Goal: Information Seeking & Learning: Check status

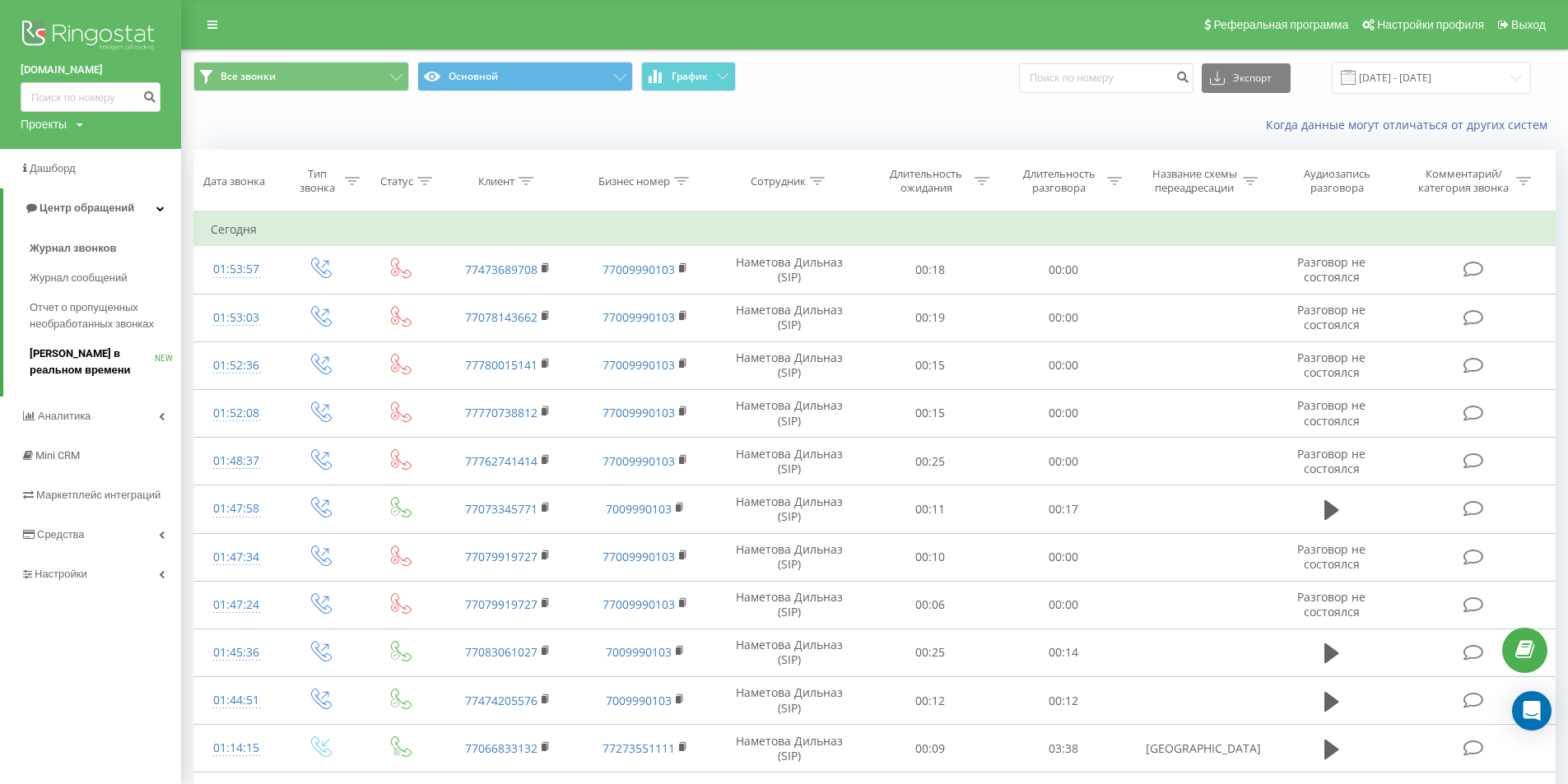
click at [60, 356] on span "Звонки в реальном времени" at bounding box center [92, 362] width 125 height 33
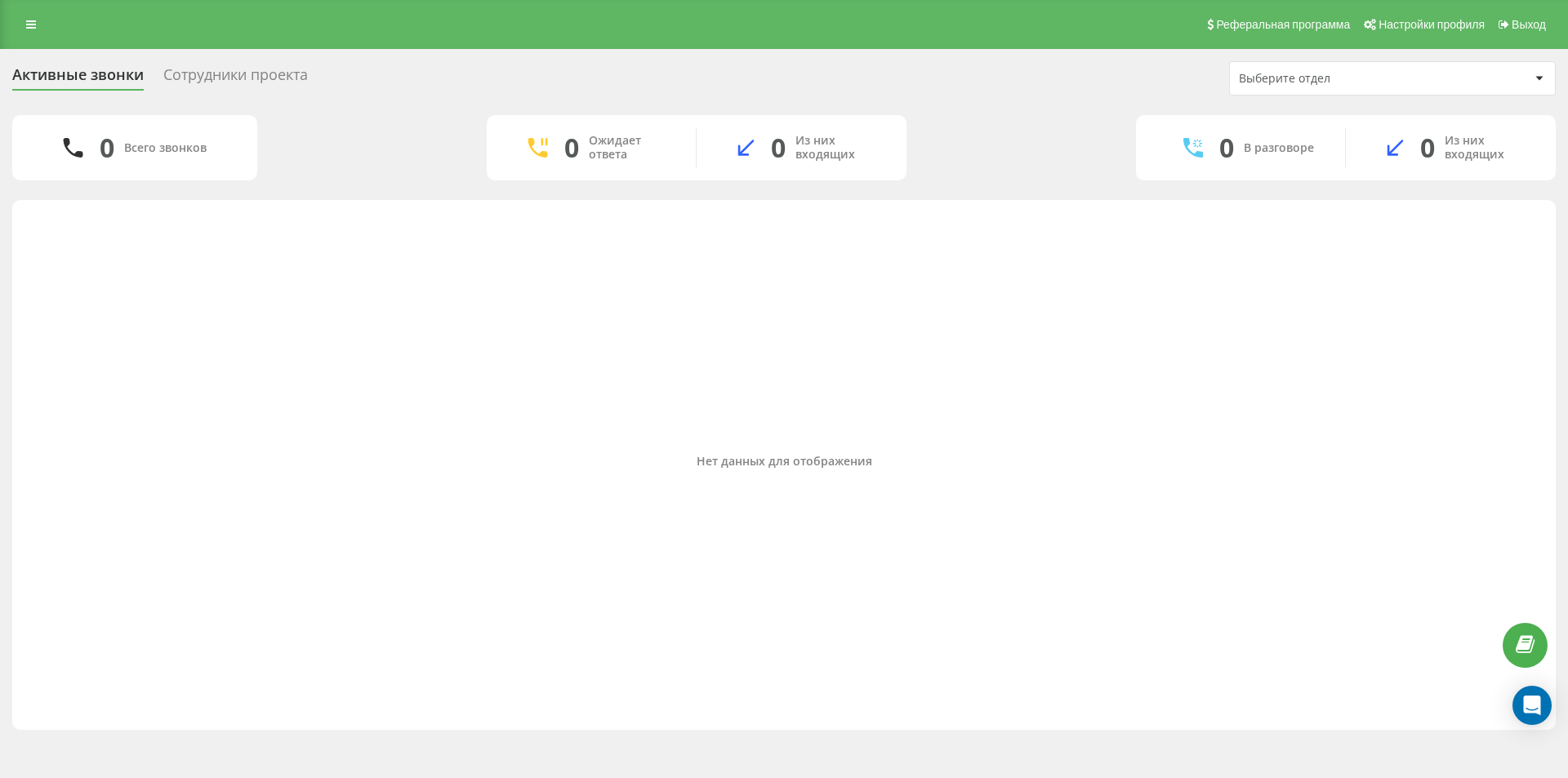
click at [252, 69] on div "Сотрудники проекта" at bounding box center [235, 78] width 145 height 25
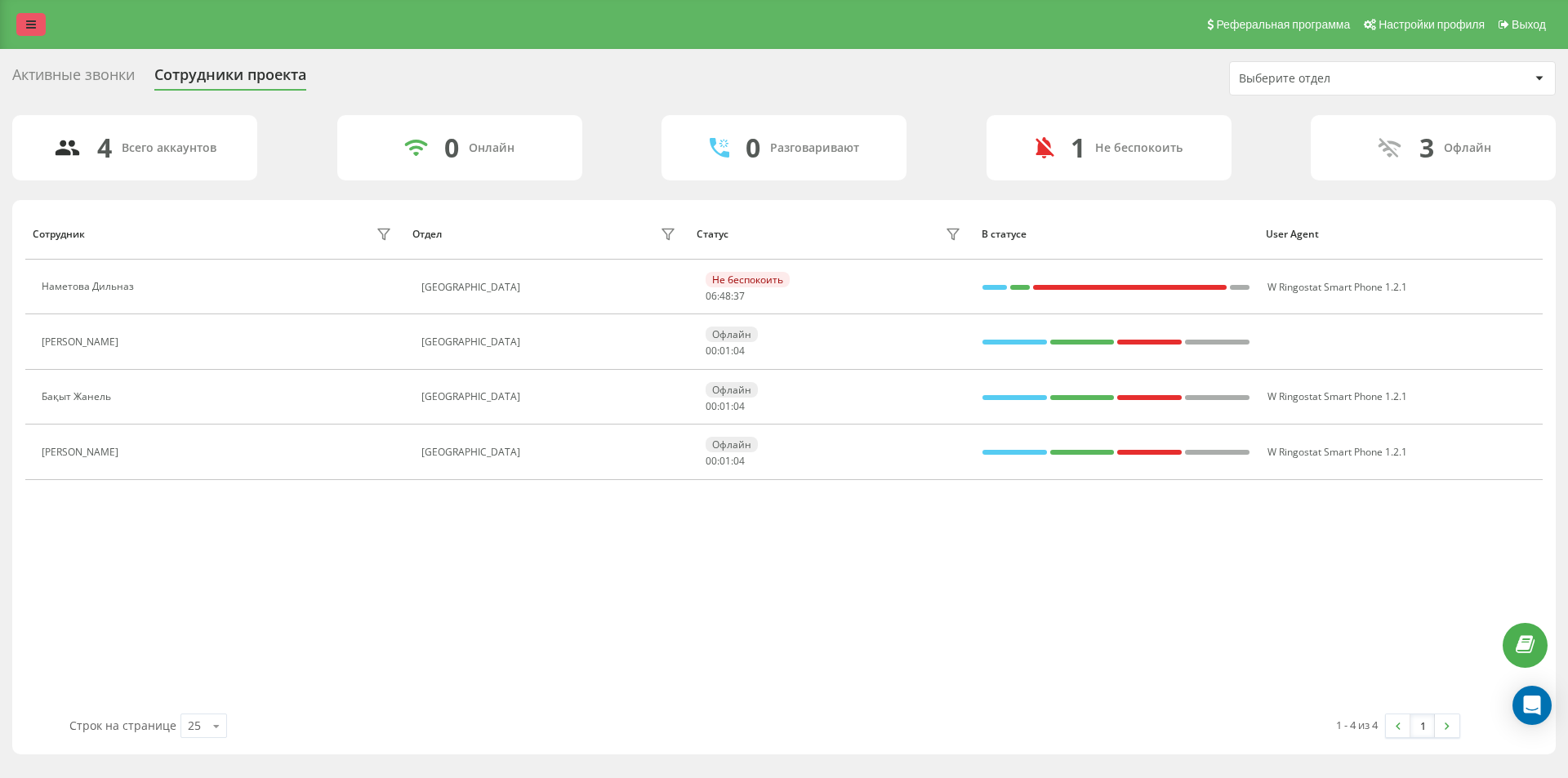
click at [25, 17] on link at bounding box center [31, 25] width 29 height 23
click at [41, 13] on link at bounding box center [31, 25] width 29 height 23
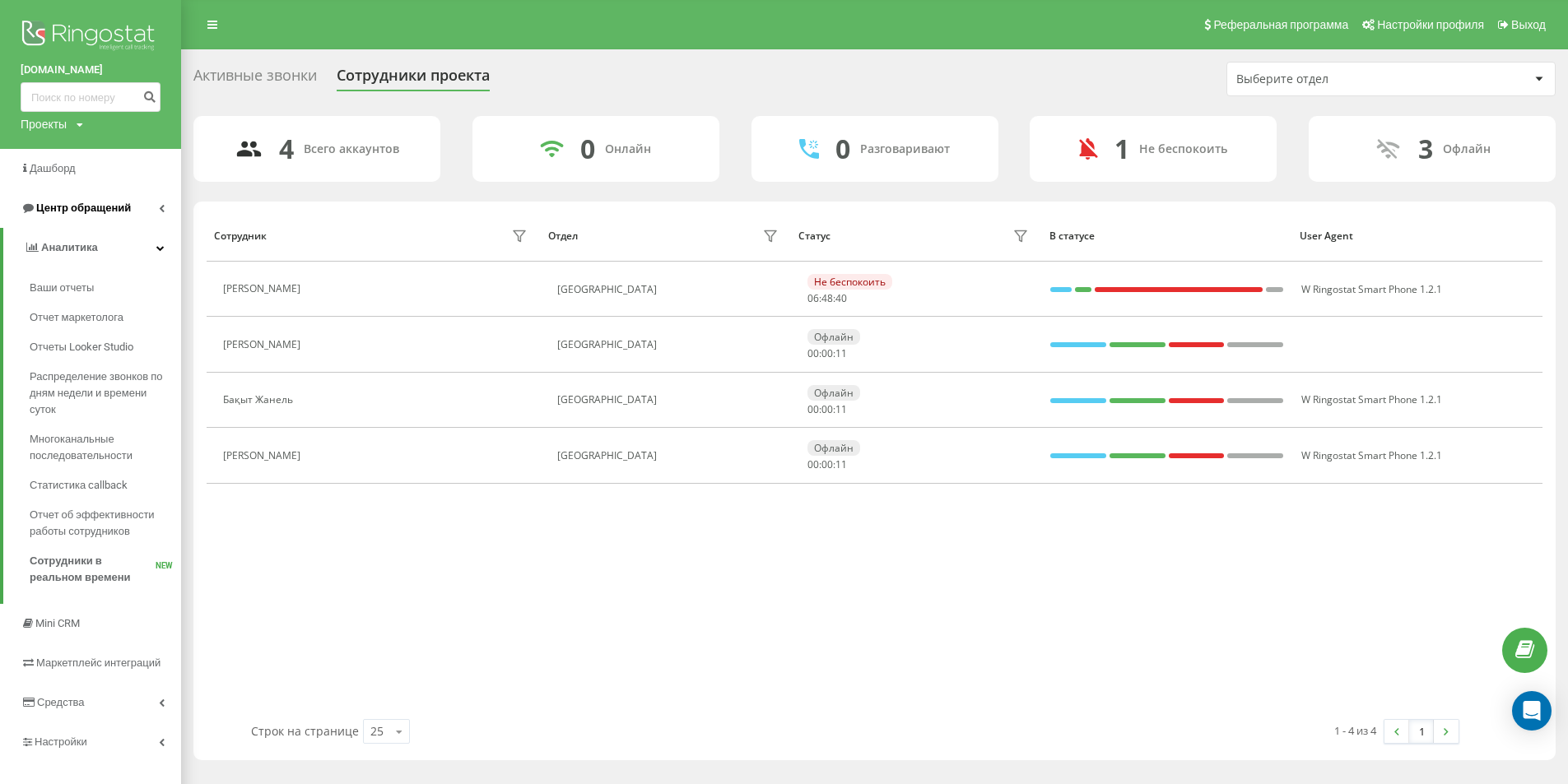
click at [77, 201] on span "Центр обращений" at bounding box center [76, 208] width 110 height 16
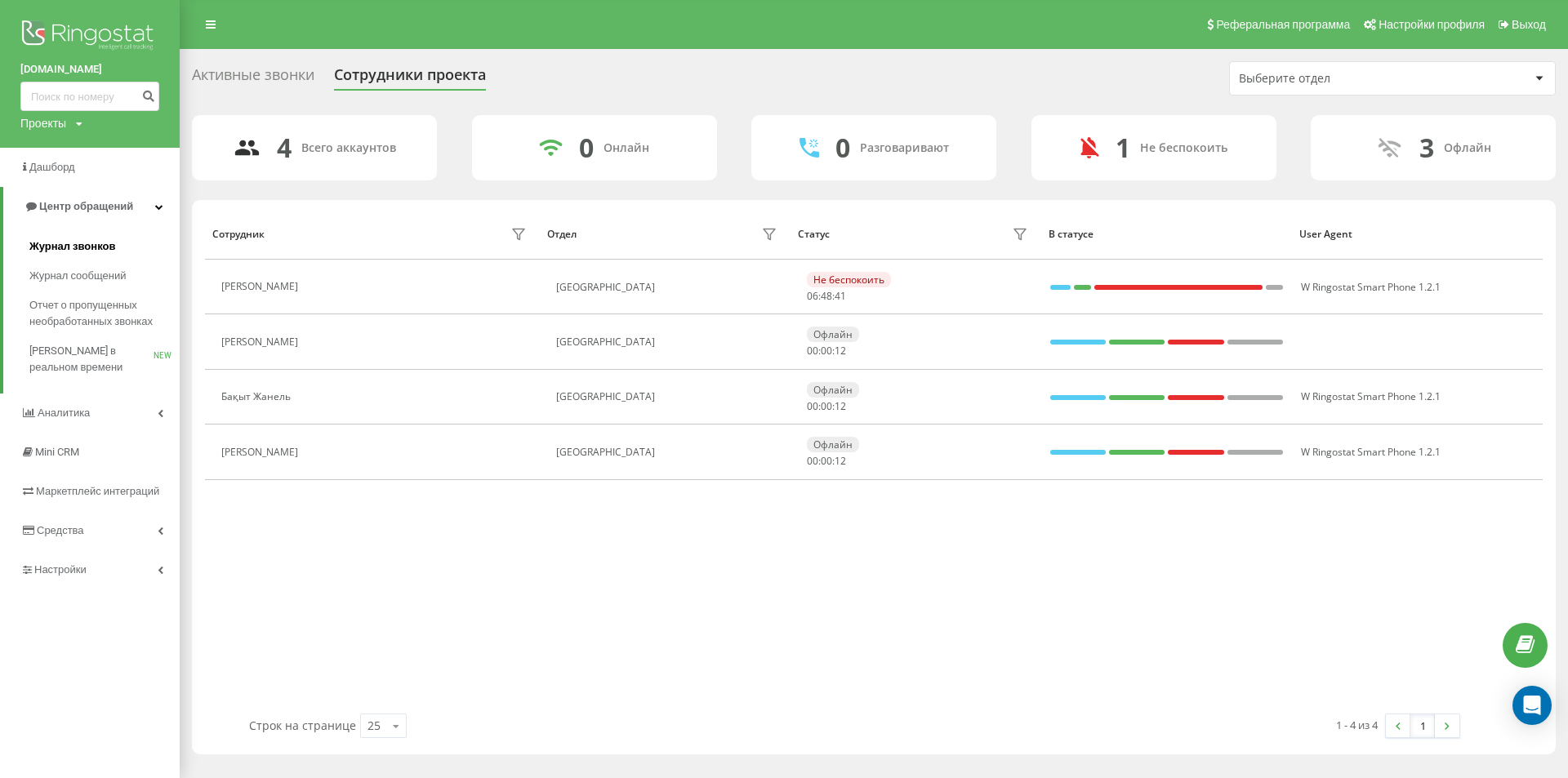
click at [71, 251] on span "Журнал звонков" at bounding box center [72, 247] width 86 height 16
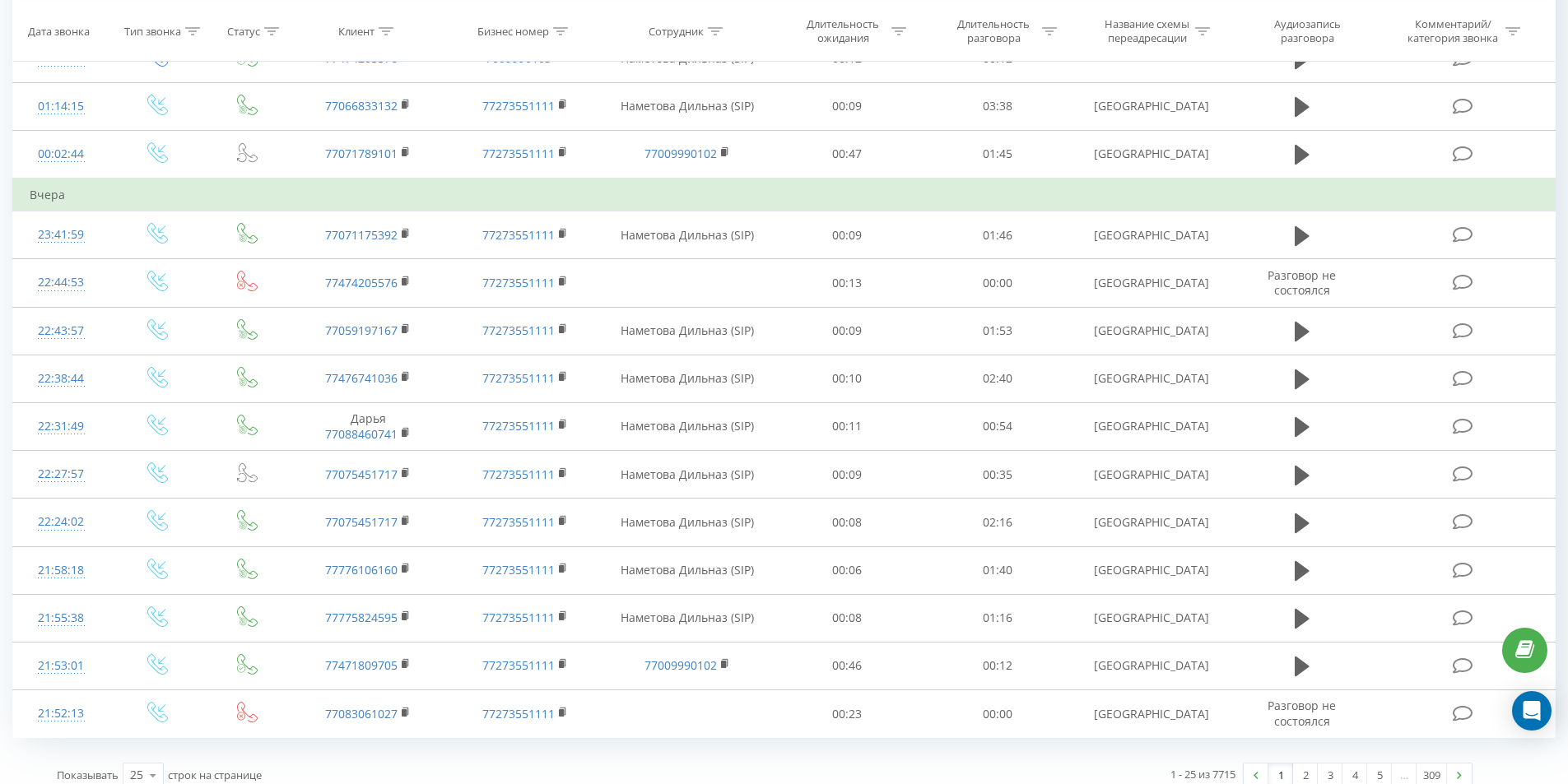
scroll to position [754, 0]
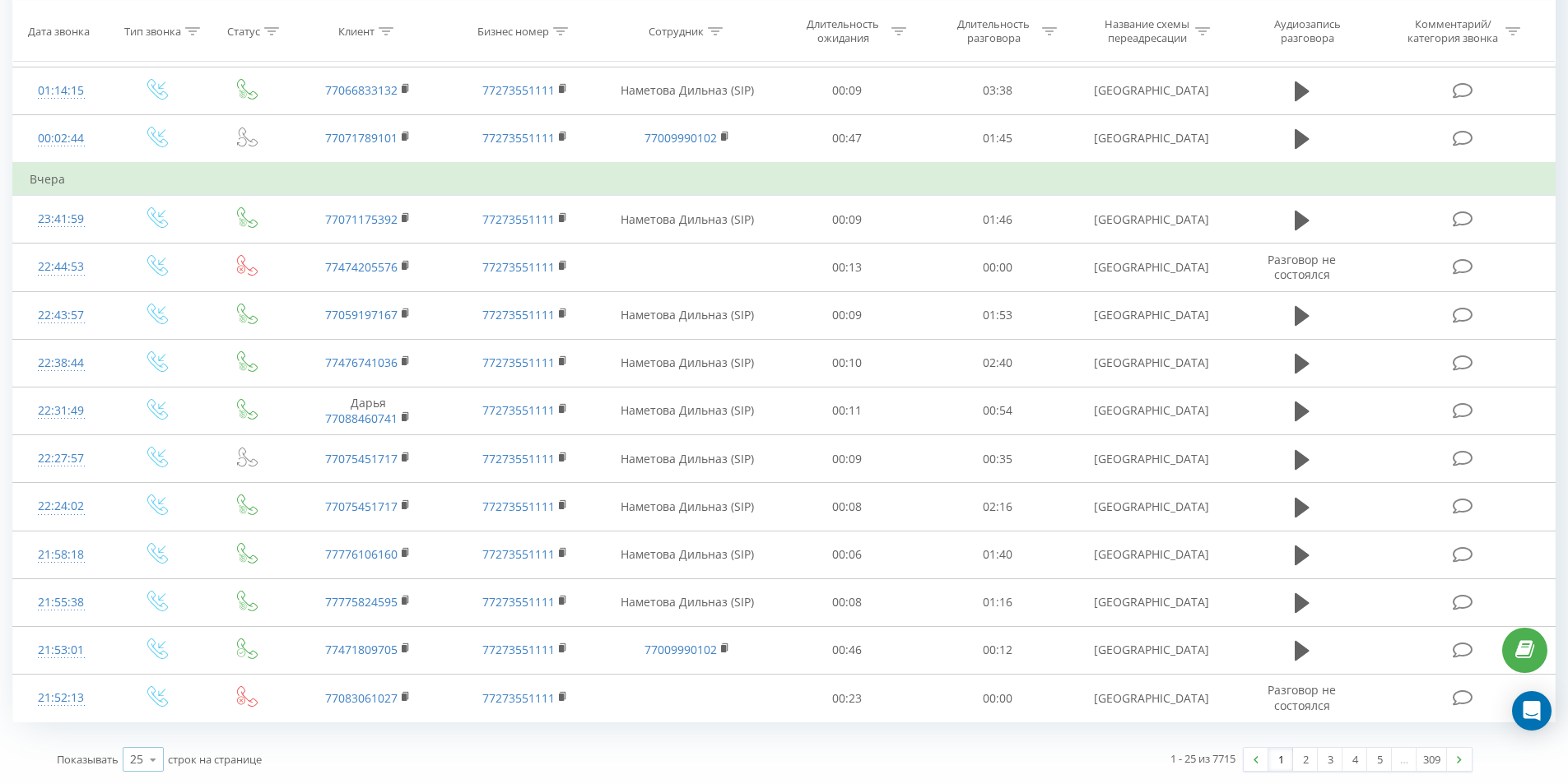
click at [162, 760] on icon at bounding box center [153, 759] width 25 height 32
click at [138, 712] on span "50" at bounding box center [137, 712] width 13 height 16
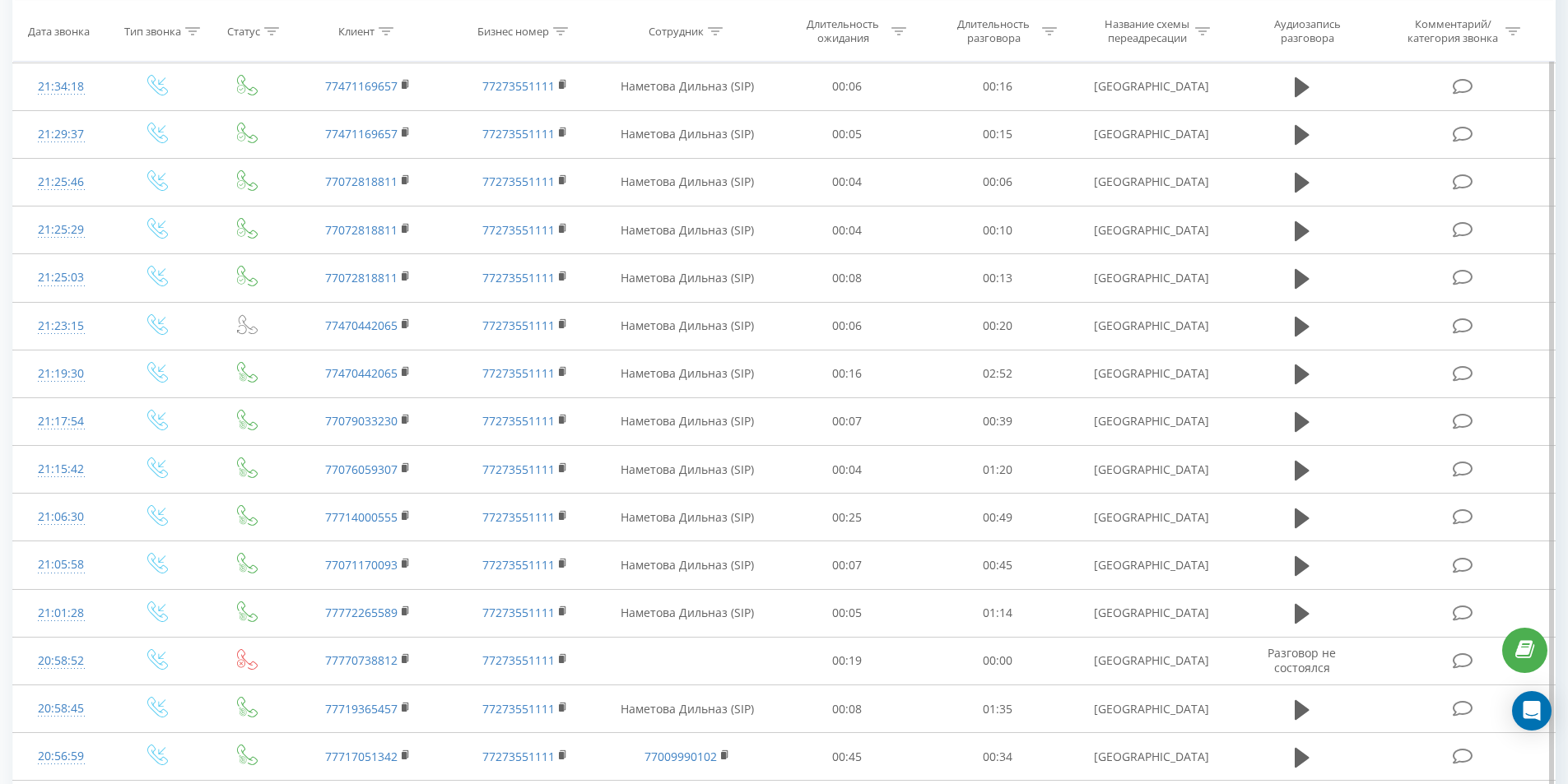
scroll to position [1704, 0]
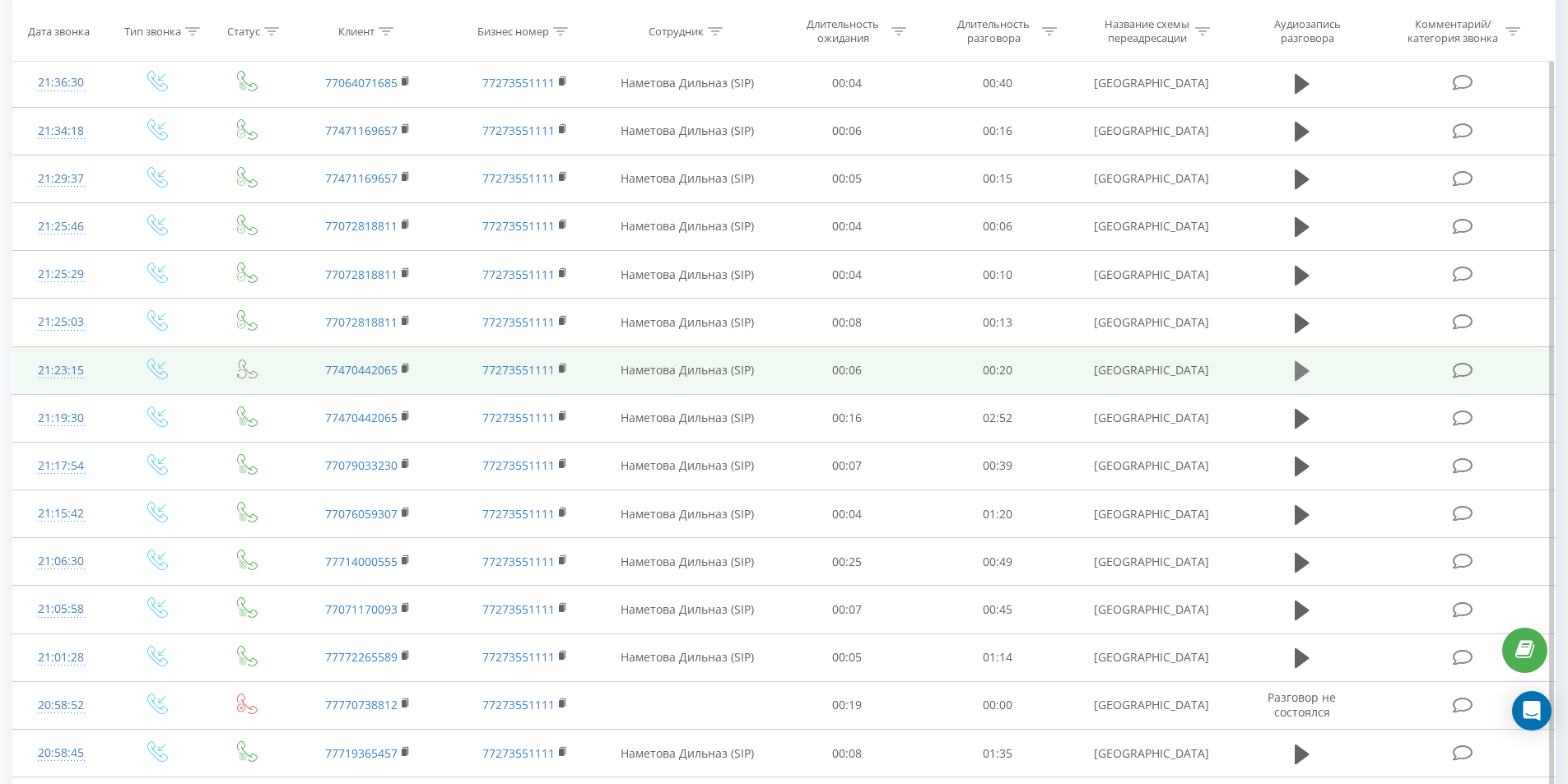
click at [1304, 363] on icon at bounding box center [1303, 371] width 15 height 23
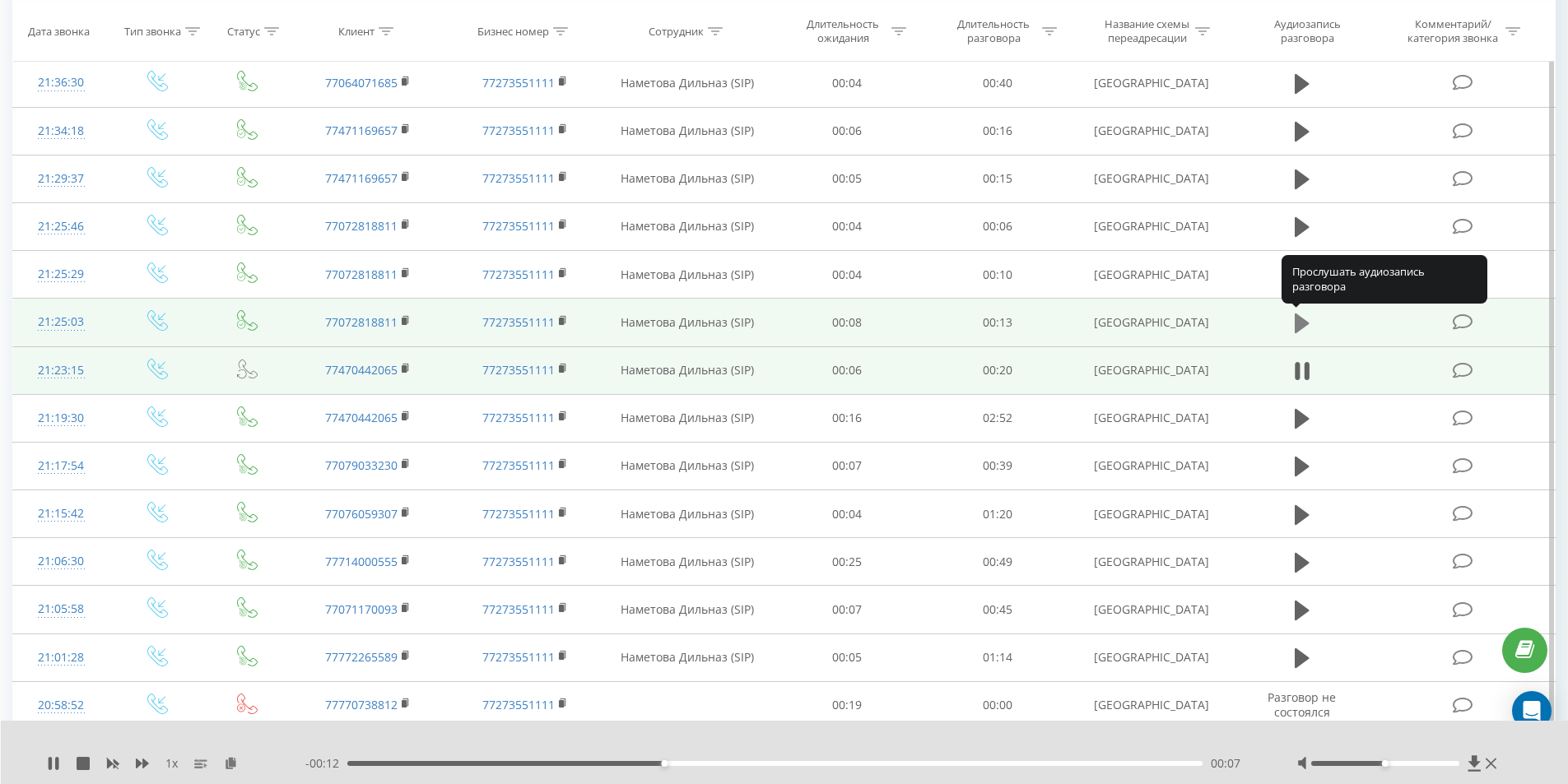
click at [1299, 324] on icon at bounding box center [1303, 324] width 15 height 20
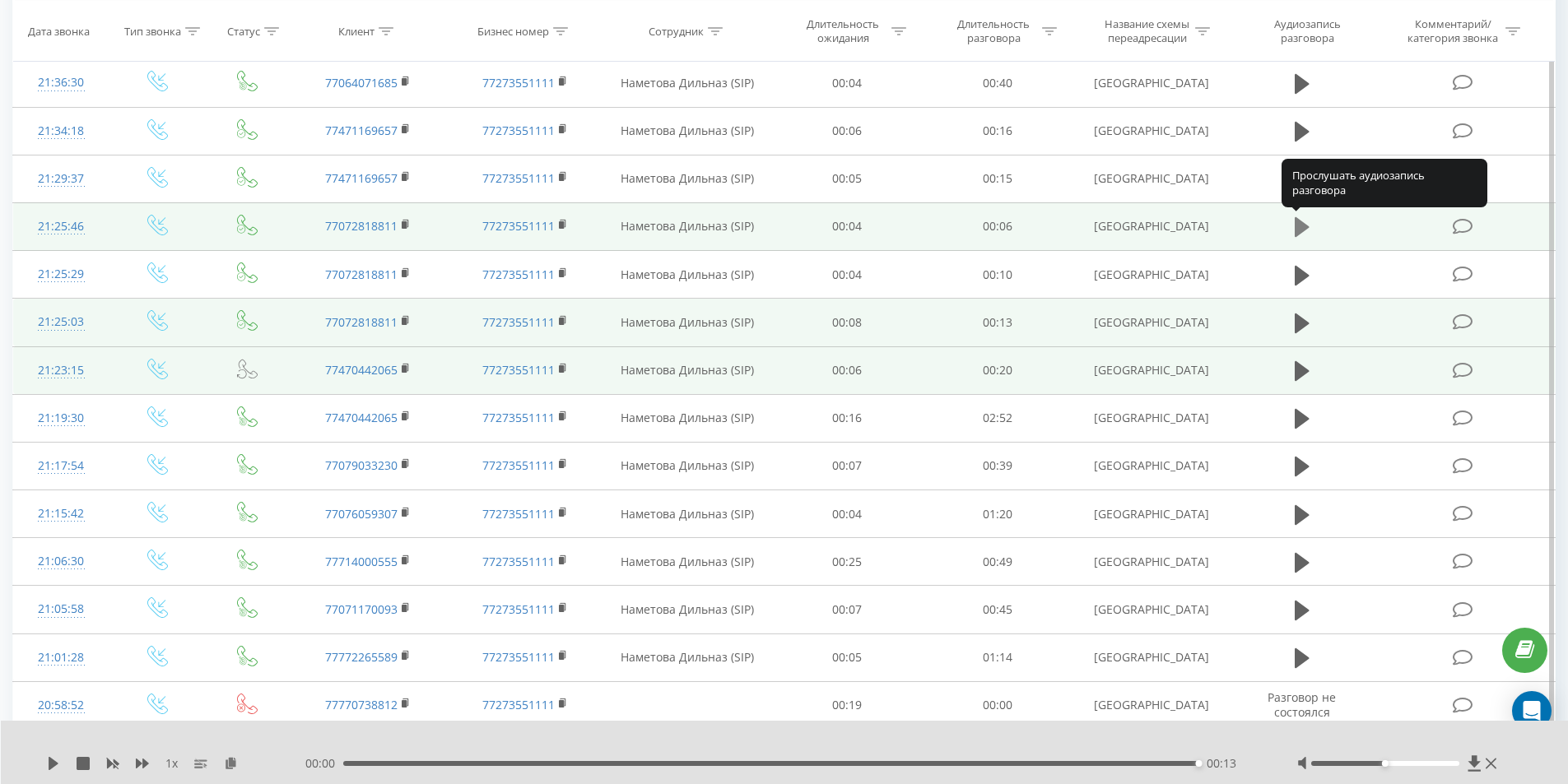
click at [1304, 225] on icon at bounding box center [1303, 227] width 15 height 20
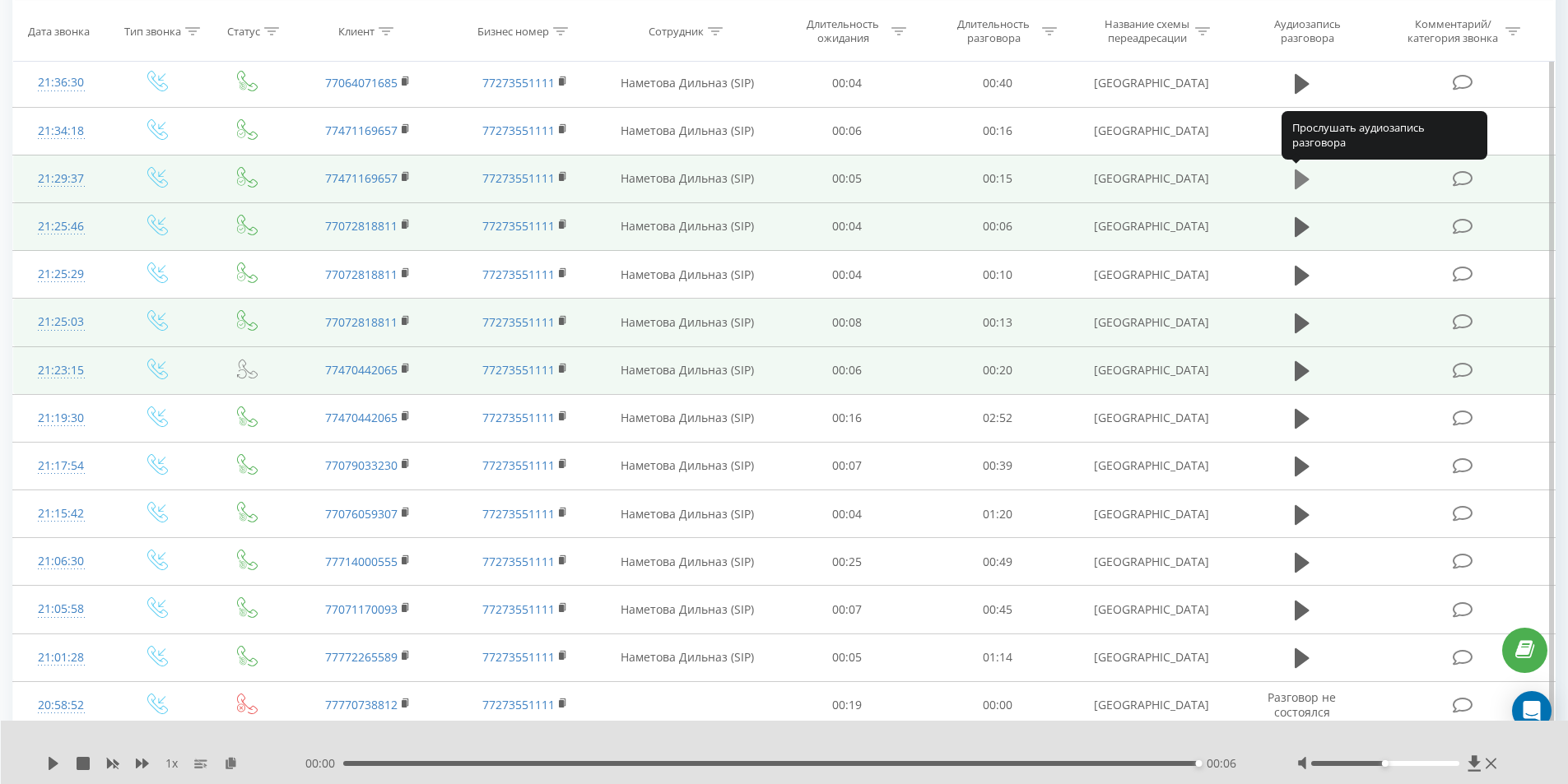
click at [1295, 189] on icon at bounding box center [1303, 180] width 15 height 23
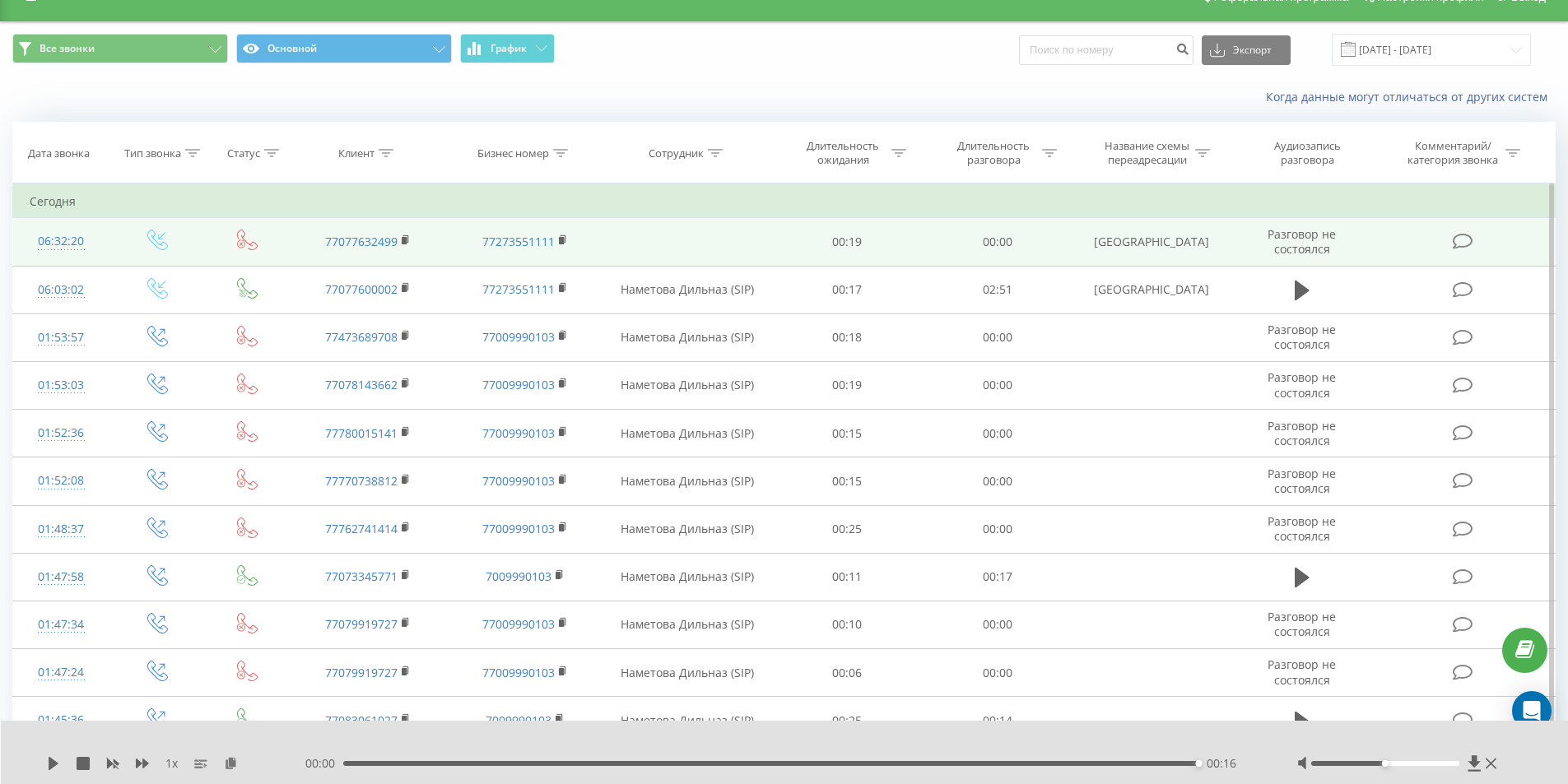
scroll to position [0, 0]
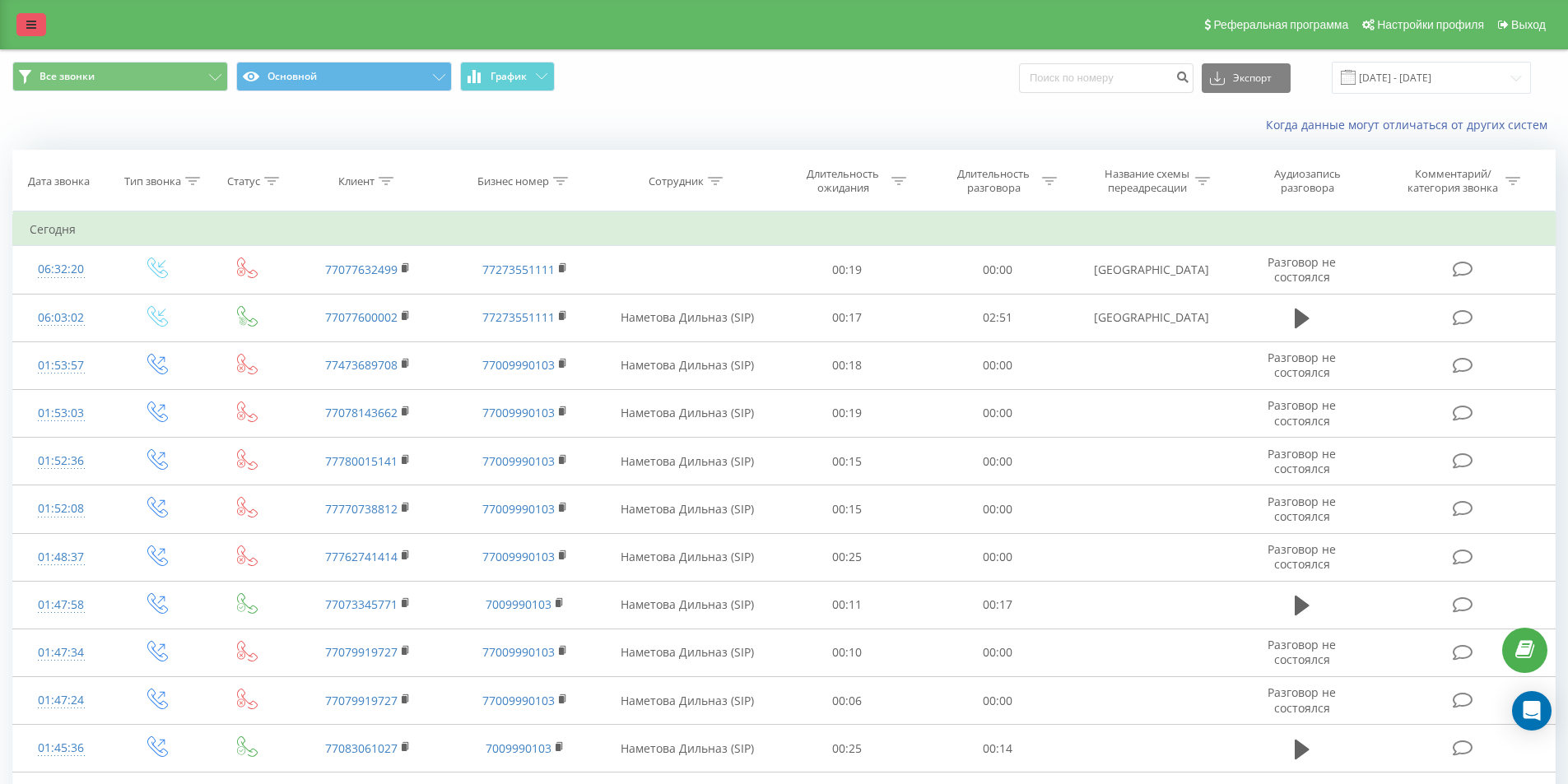
click at [42, 26] on link at bounding box center [31, 25] width 30 height 23
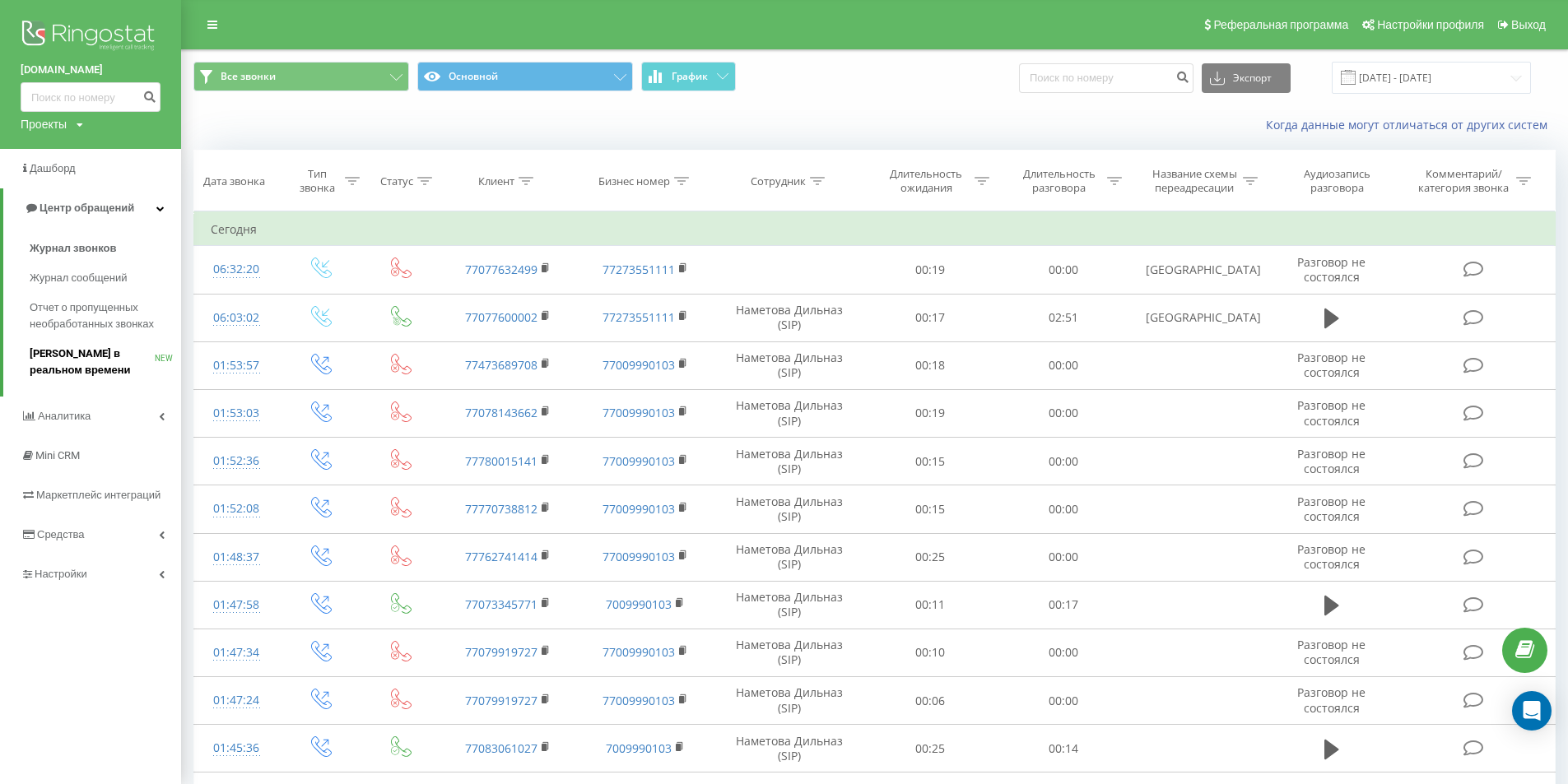
click at [50, 350] on span "[PERSON_NAME] в реальном времени" at bounding box center [92, 362] width 125 height 33
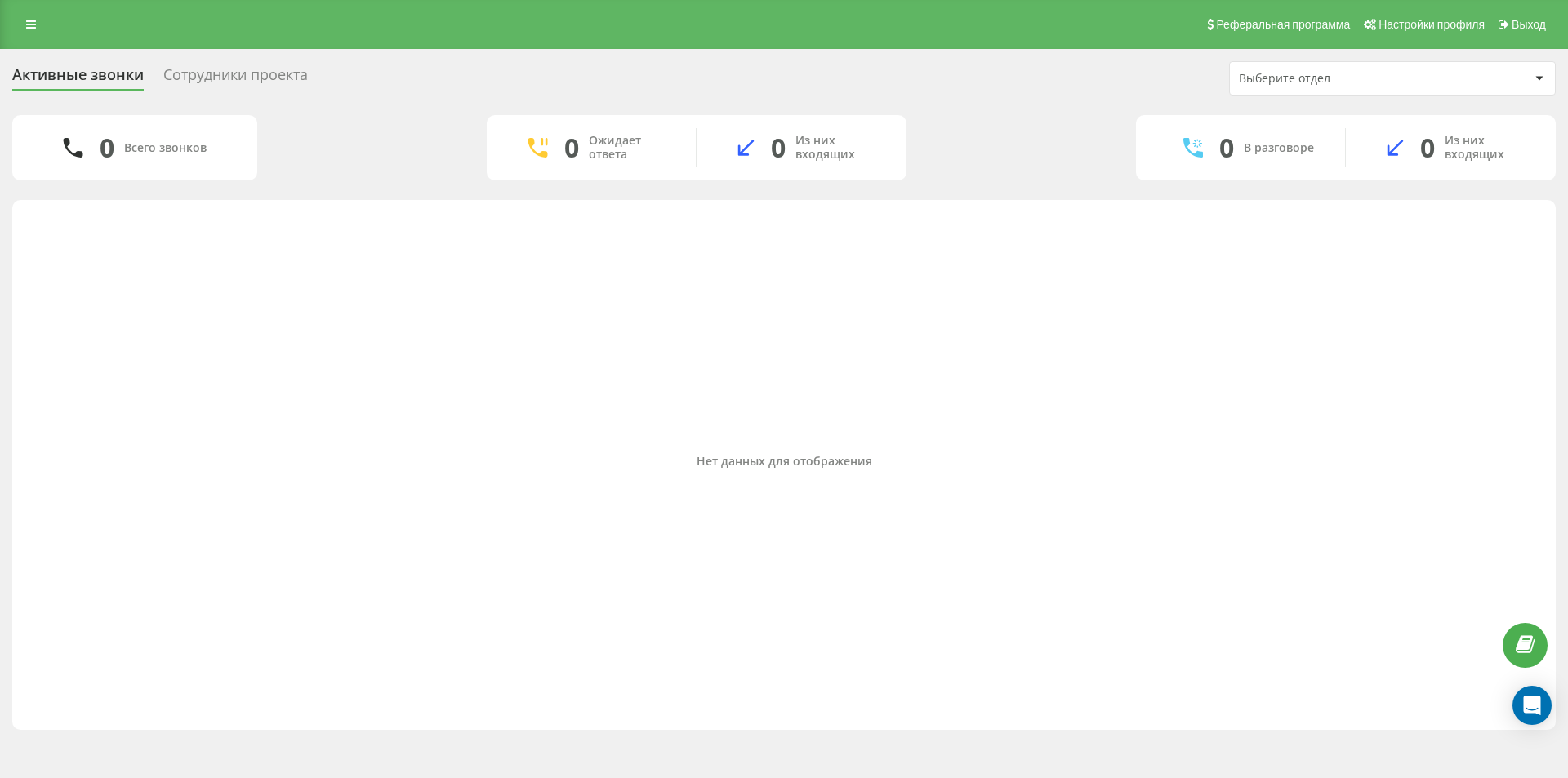
click at [294, 72] on div "Сотрудники проекта" at bounding box center [235, 78] width 145 height 25
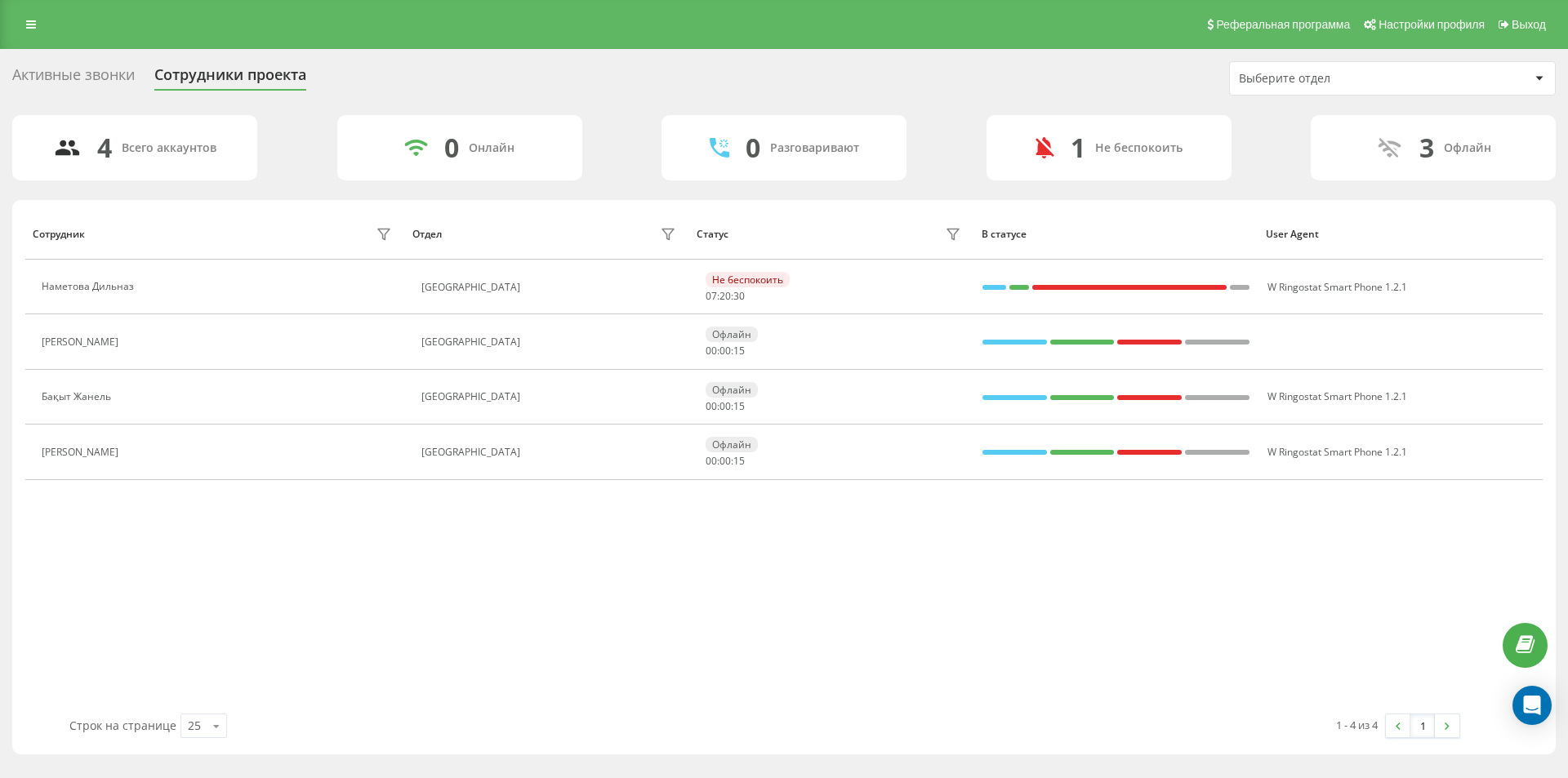
click at [47, 77] on div "Активные звонки" at bounding box center [74, 78] width 123 height 25
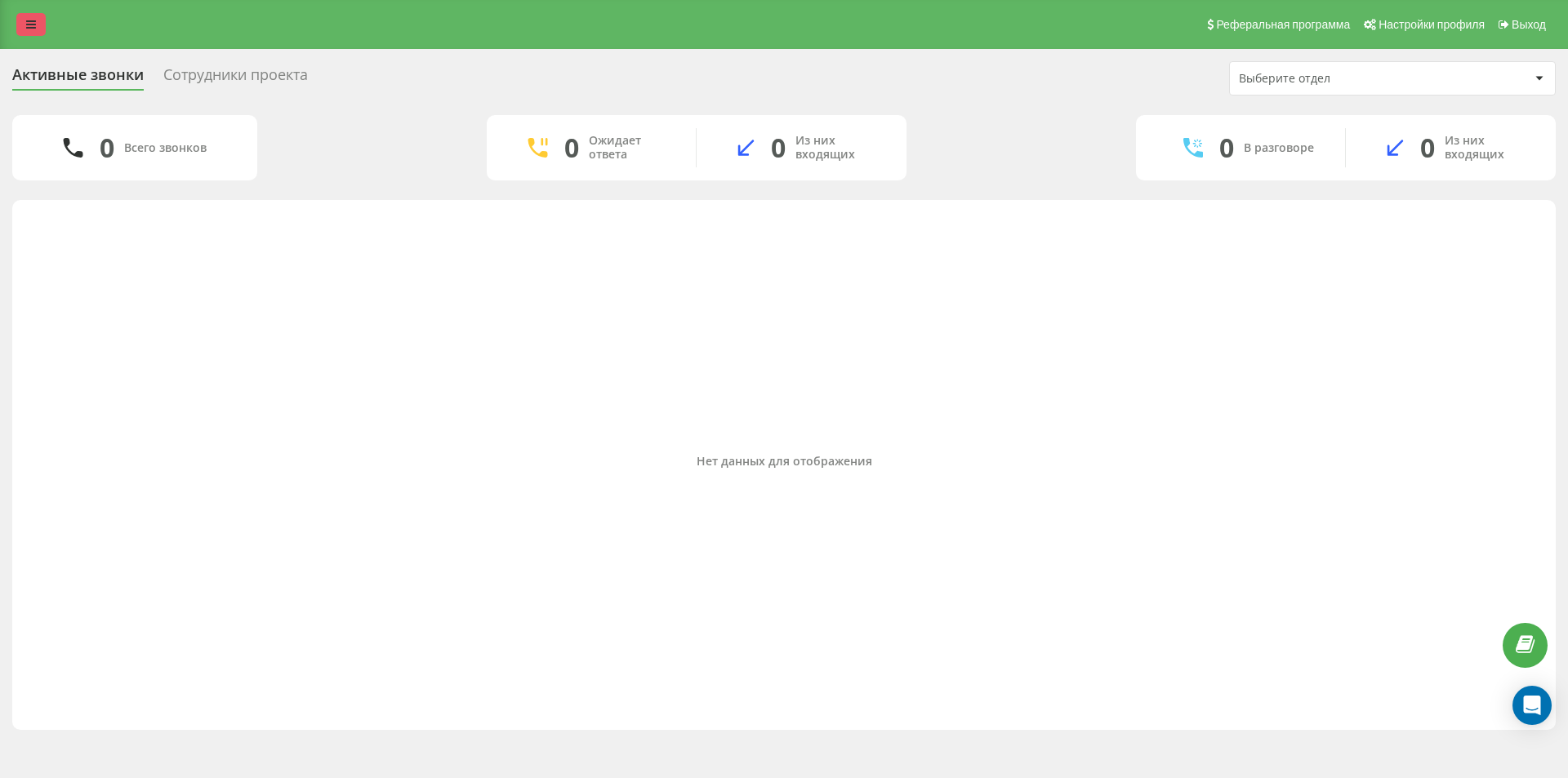
click at [25, 25] on link at bounding box center [31, 25] width 29 height 23
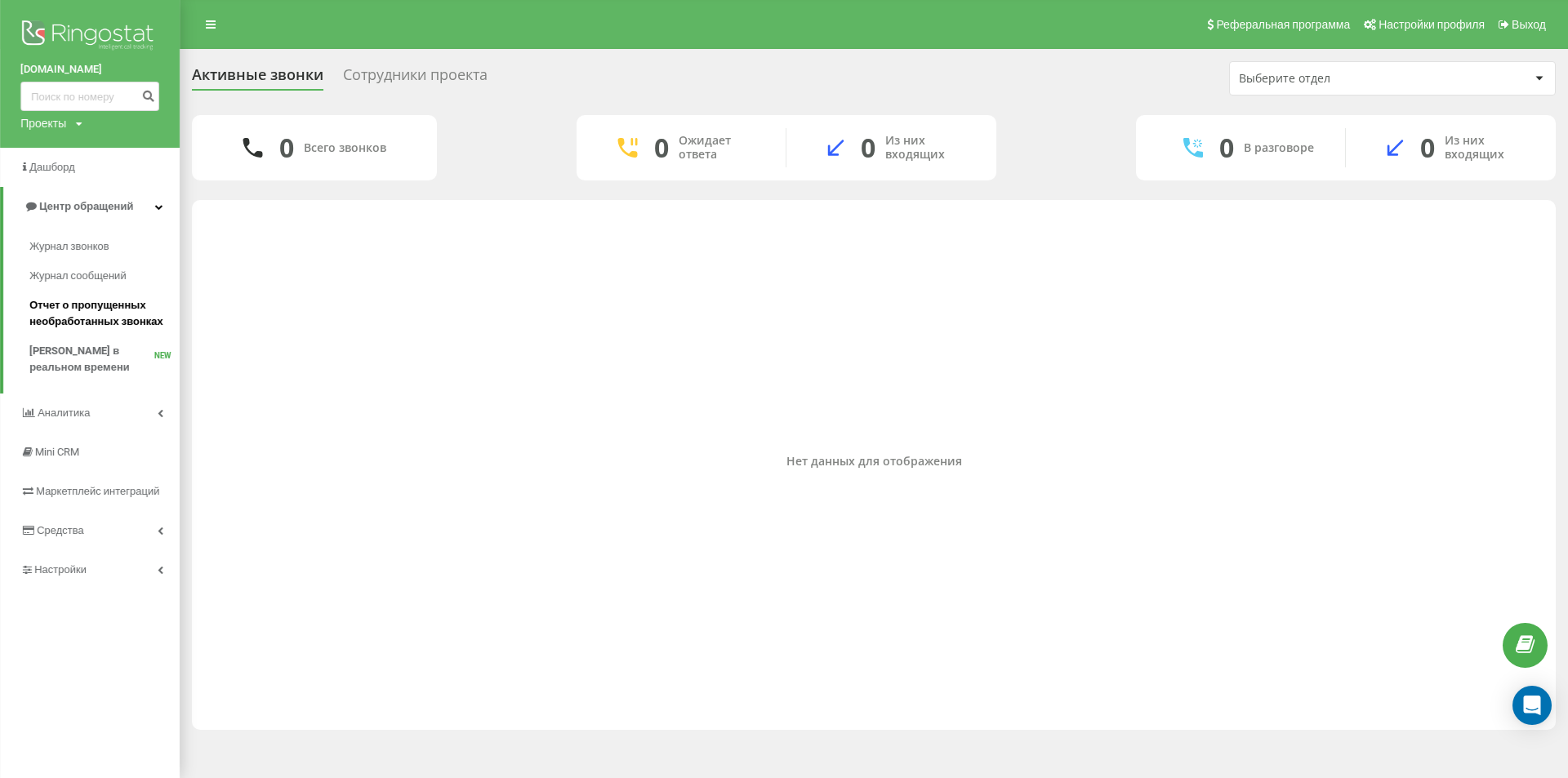
click at [56, 307] on span "Отчет о пропущенных необработанных звонках" at bounding box center [101, 314] width 142 height 33
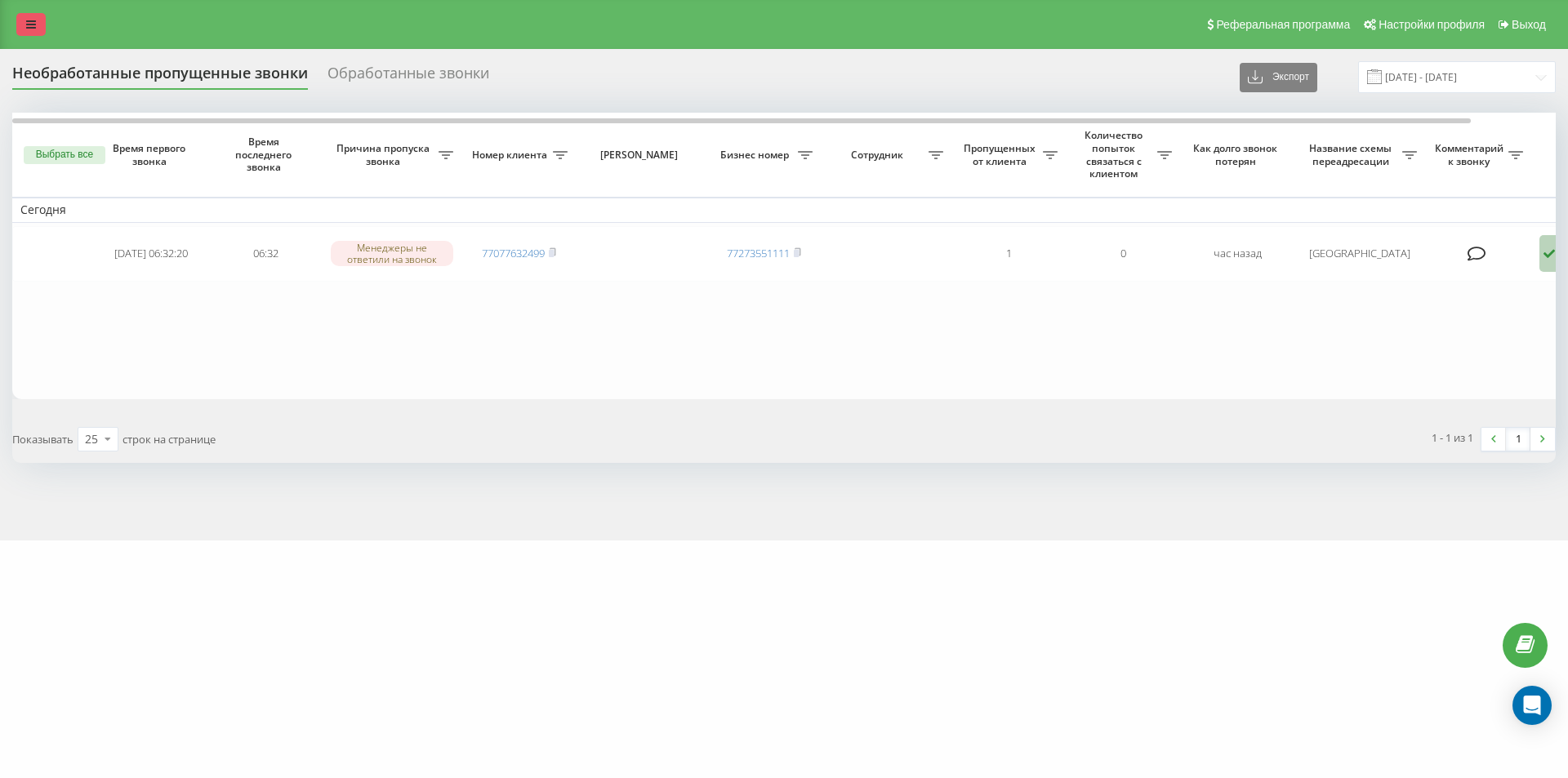
click at [22, 31] on link at bounding box center [31, 25] width 29 height 23
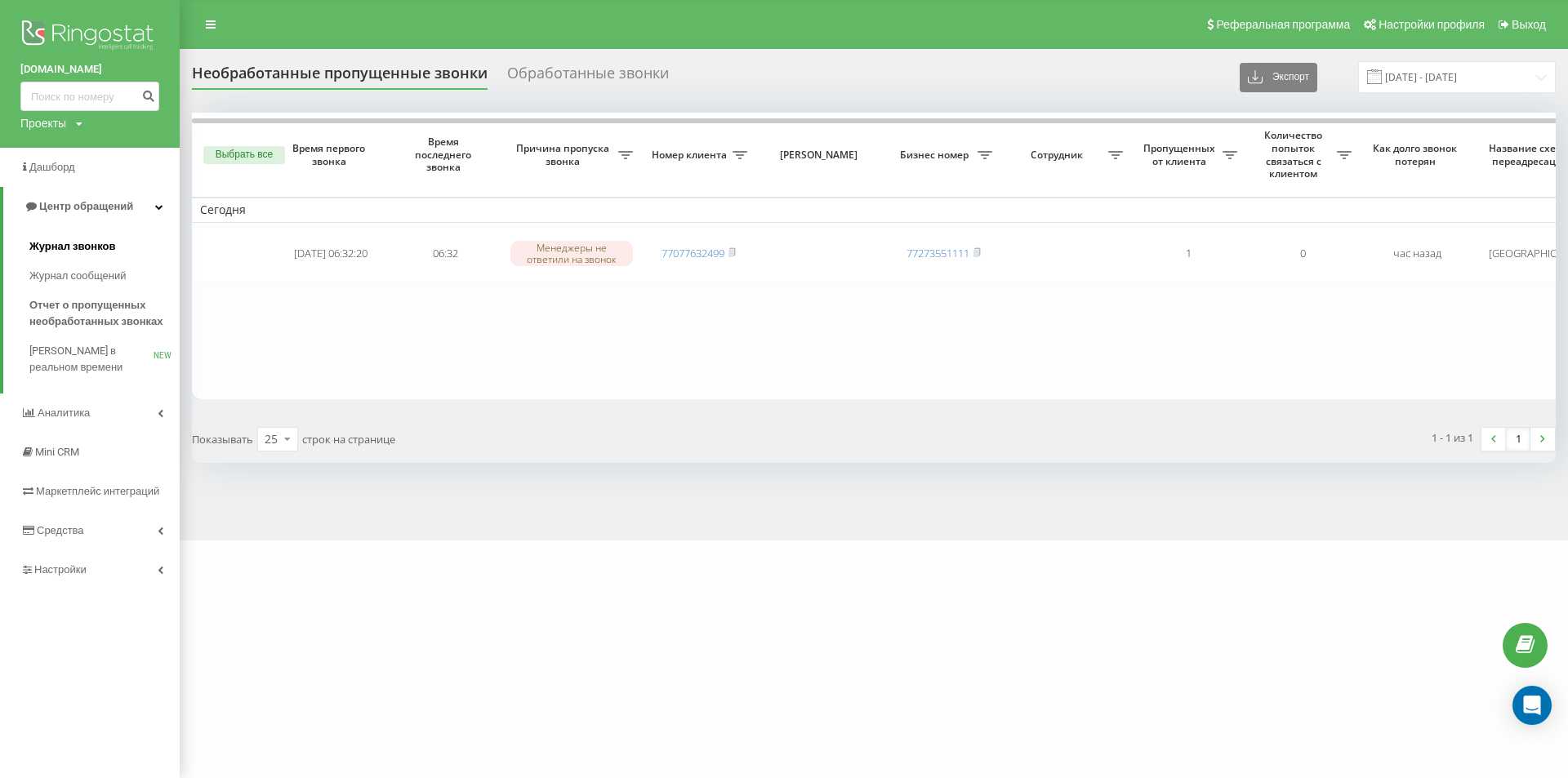
click at [53, 237] on link "Журнал звонков" at bounding box center [105, 247] width 150 height 29
